Goal: Task Accomplishment & Management: Use online tool/utility

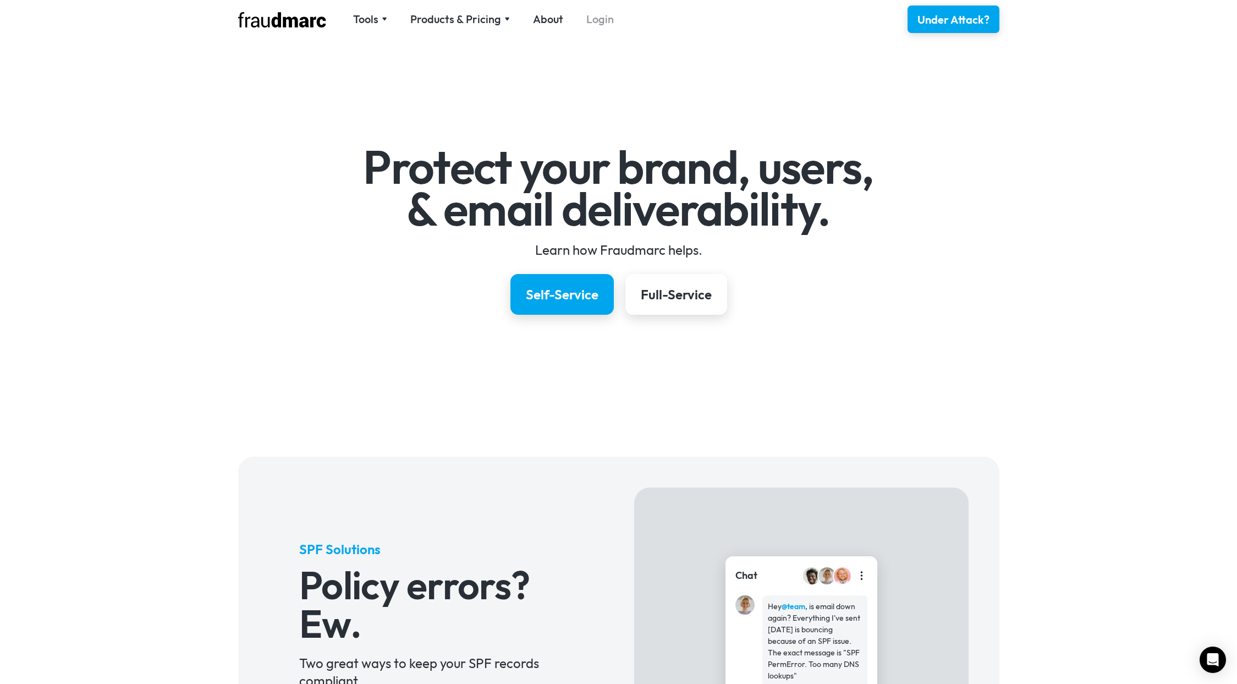
click at [608, 14] on link "Login" at bounding box center [599, 19] width 27 height 15
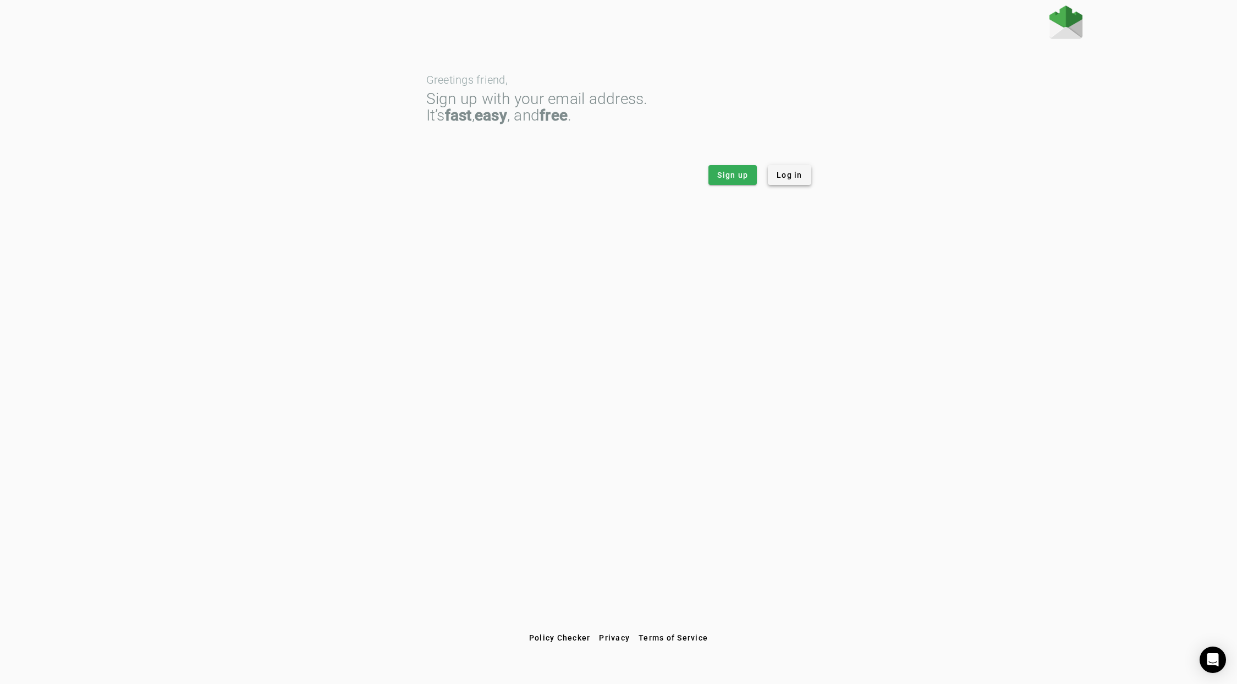
click at [794, 180] on span "Log in" at bounding box center [790, 174] width 26 height 11
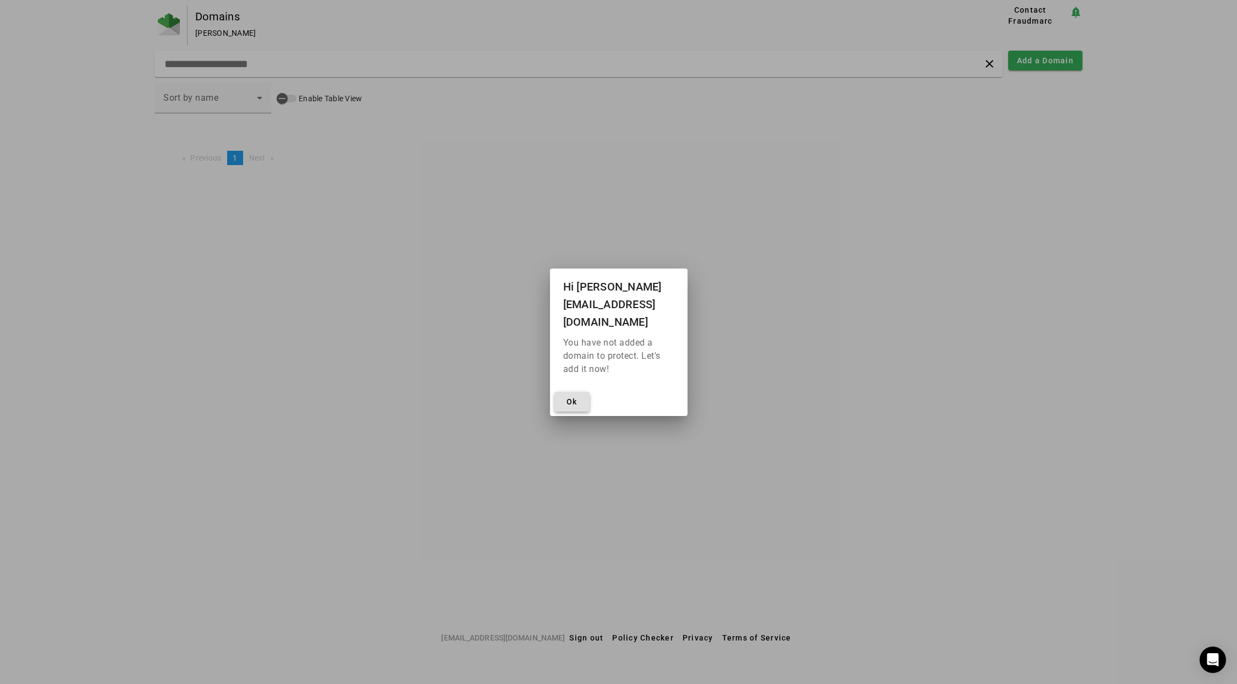
click at [563, 395] on span at bounding box center [571, 401] width 35 height 26
